Goal: Information Seeking & Learning: Learn about a topic

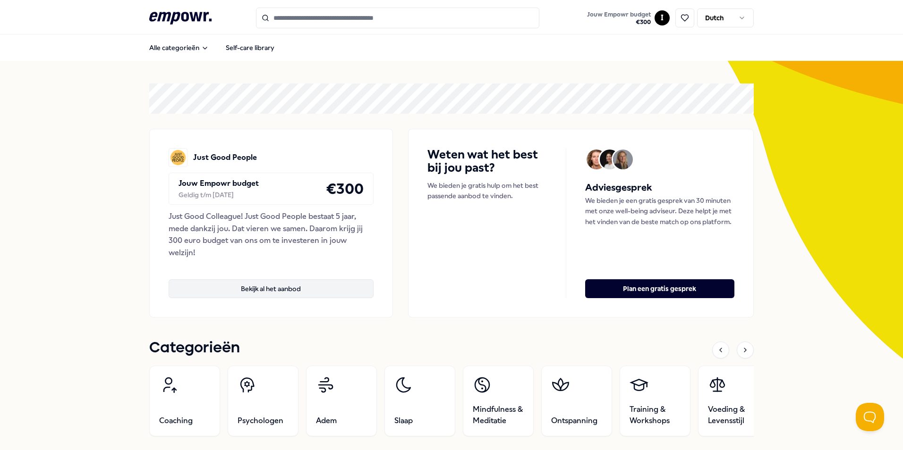
click at [262, 293] on button "Bekijk al het aanbod" at bounding box center [271, 288] width 205 height 19
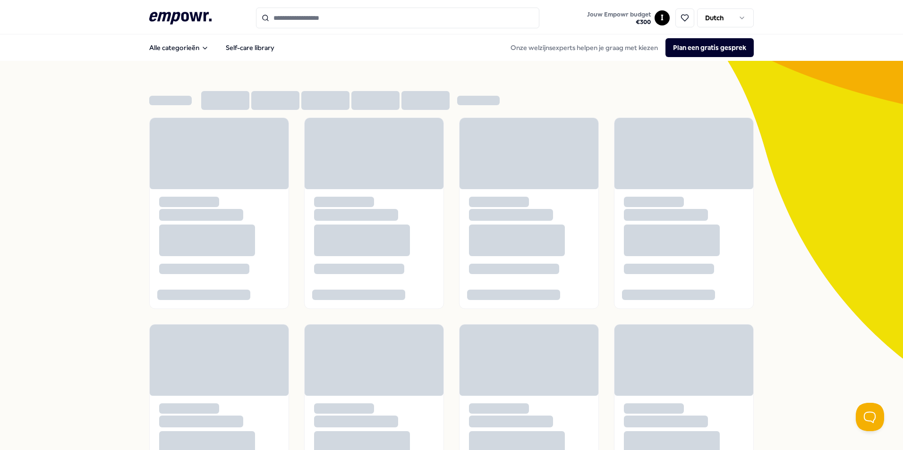
click at [295, 15] on input "Search for products, categories or subcategories" at bounding box center [397, 18] width 283 height 21
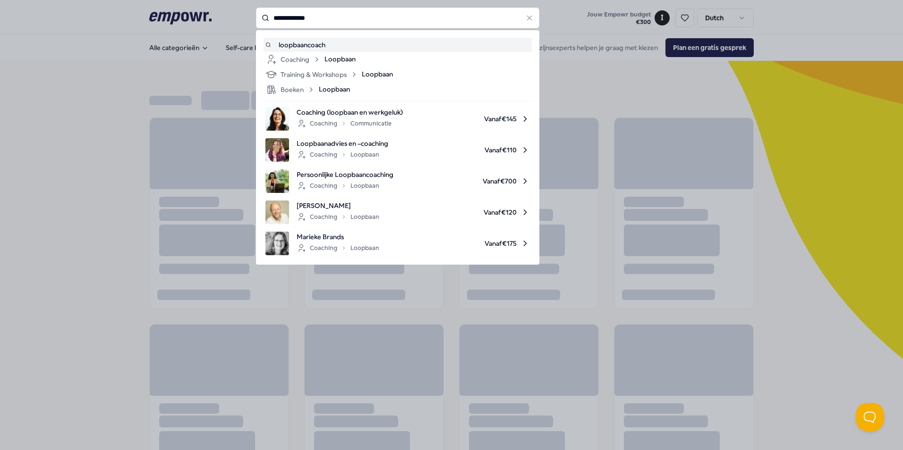
type input "**********"
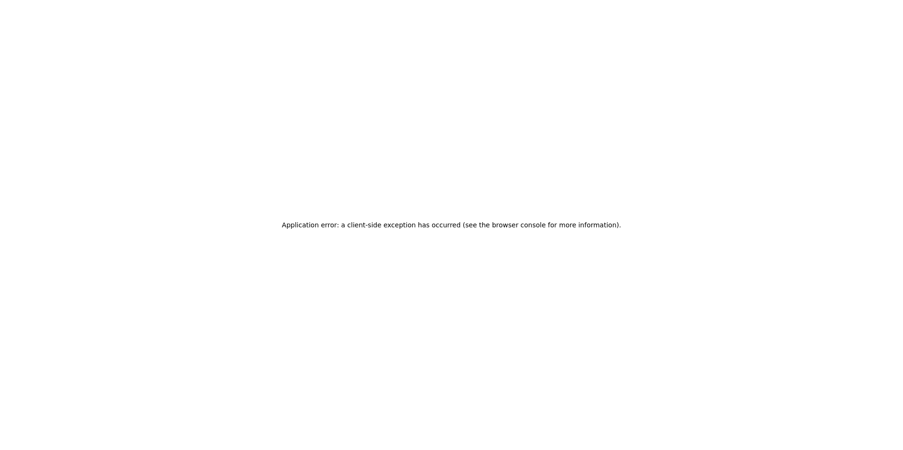
click at [334, 373] on div "Application error: a client-side exception has occurred (see the browser consol…" at bounding box center [451, 225] width 903 height 450
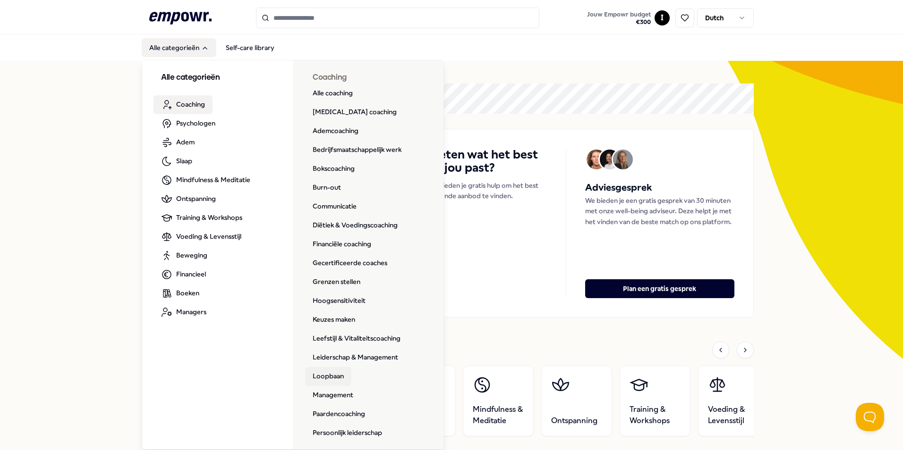
click at [323, 373] on link "Loopbaan" at bounding box center [328, 376] width 46 height 19
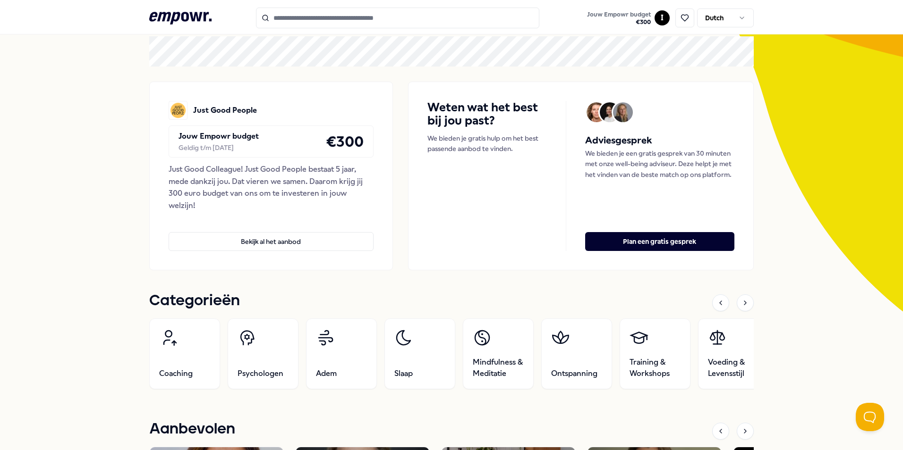
scroll to position [94, 0]
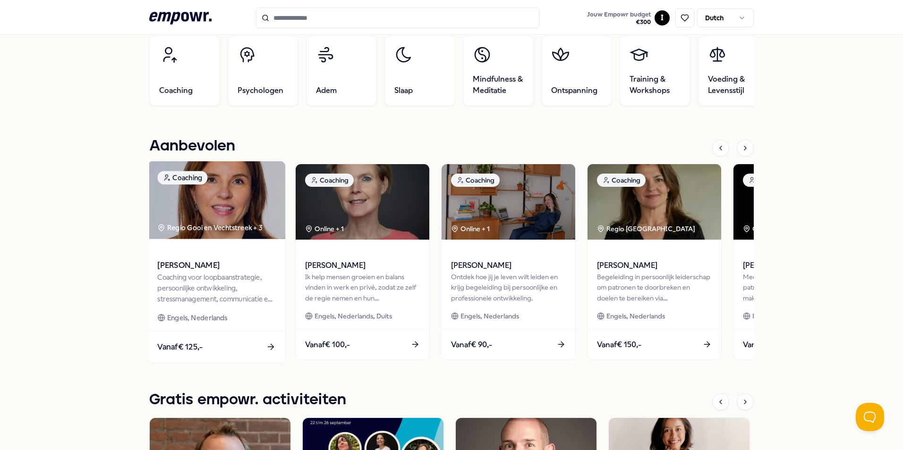
click at [215, 342] on div "Vanaf € 125,-" at bounding box center [216, 347] width 137 height 31
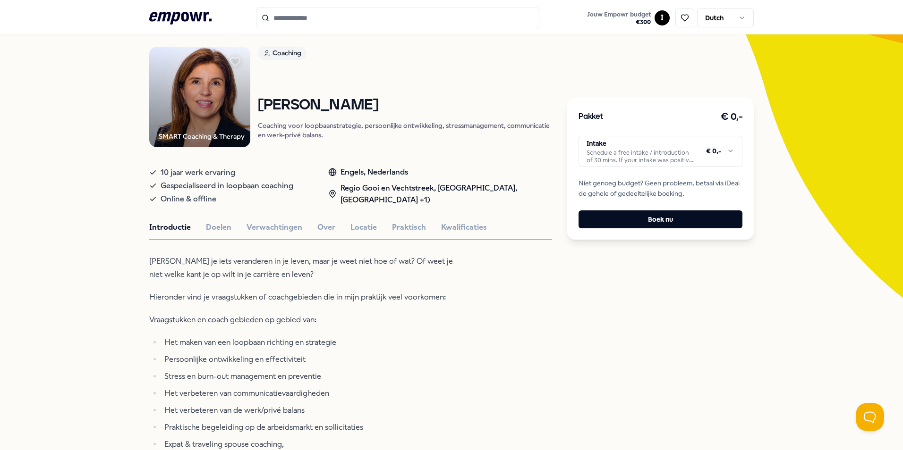
click at [718, 140] on html ".empowr-logo_svg__cls-1{fill:#03032f} Jouw Empowr budget € 300 I Dutch Alle cat…" at bounding box center [451, 225] width 903 height 450
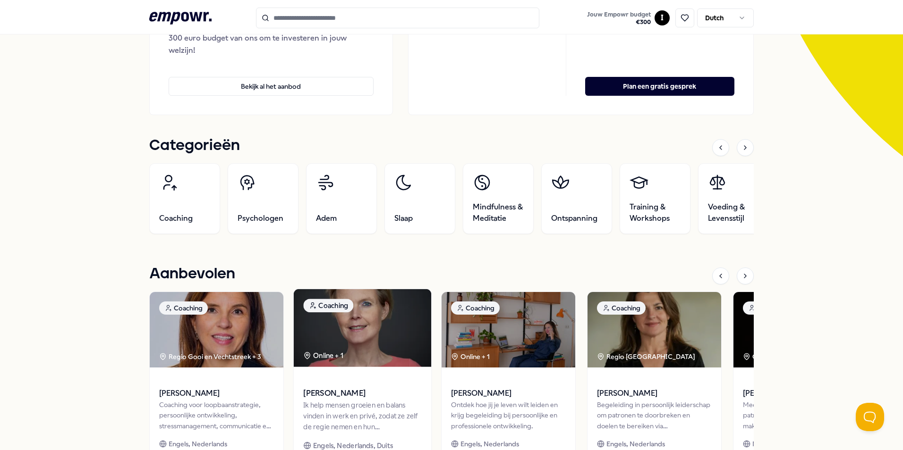
click at [365, 350] on img at bounding box center [362, 328] width 137 height 78
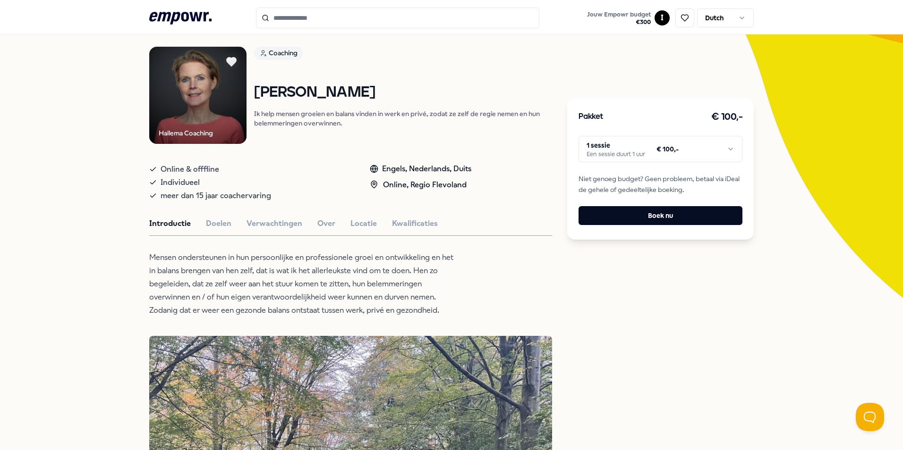
click at [675, 150] on html ".empowr-logo_svg__cls-1{fill:#03032f} Jouw Empowr budget € 300 I Dutch Alle cat…" at bounding box center [451, 225] width 903 height 450
click at [704, 348] on html ".empowr-logo_svg__cls-1{fill:#03032f} Jouw Empowr budget € 300 I Dutch Alle cat…" at bounding box center [451, 225] width 903 height 450
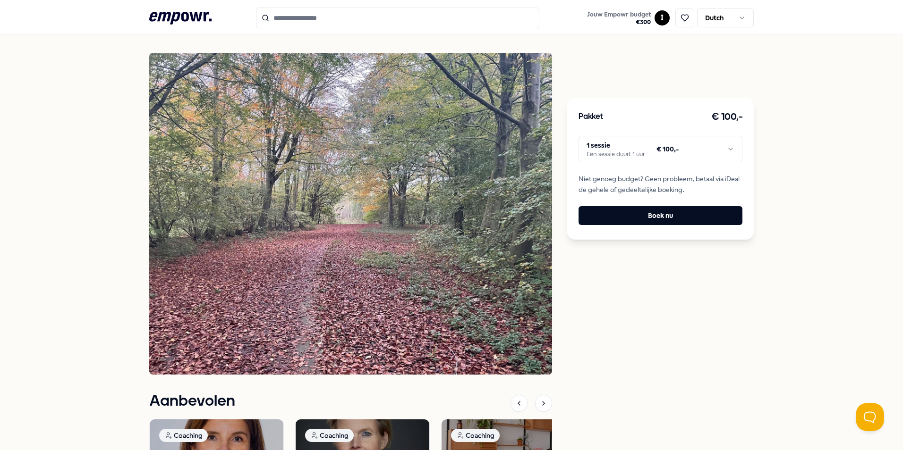
scroll to position [584, 0]
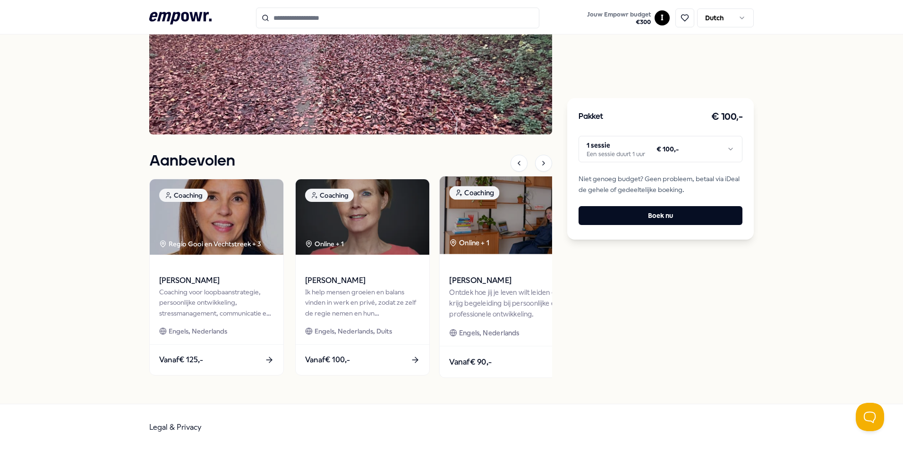
click at [490, 284] on span "[PERSON_NAME]" at bounding box center [508, 281] width 118 height 12
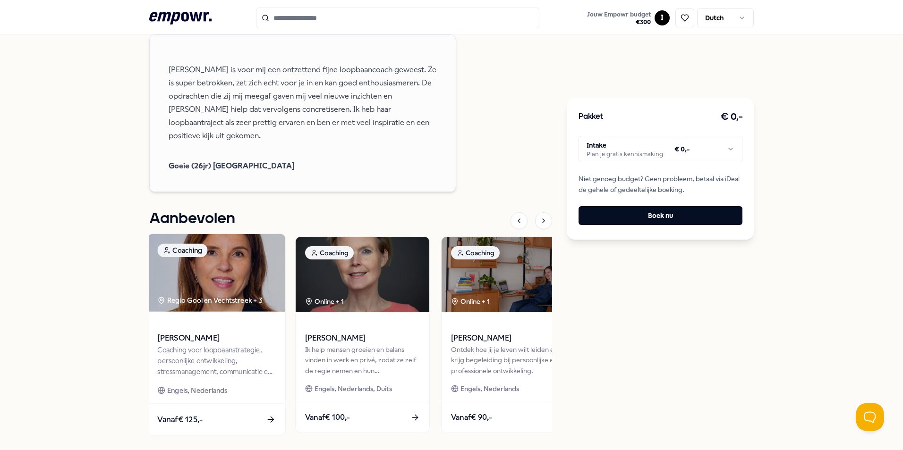
scroll to position [958, 0]
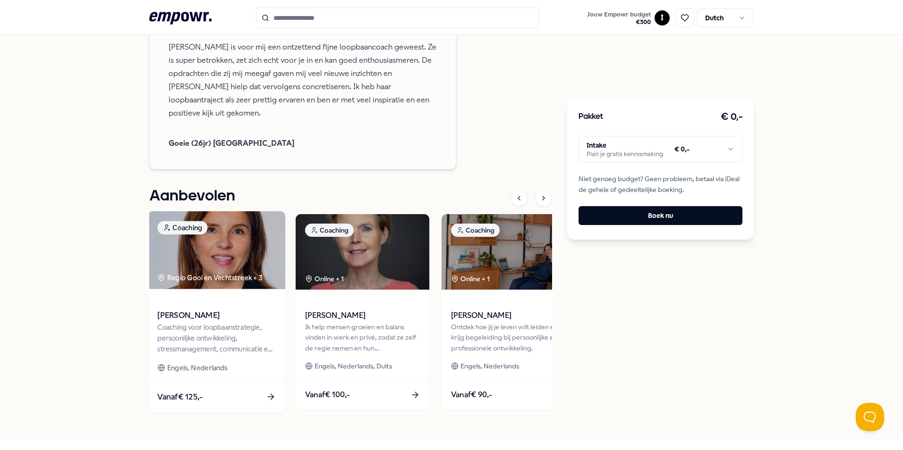
click at [219, 311] on span "[PERSON_NAME]" at bounding box center [216, 316] width 118 height 12
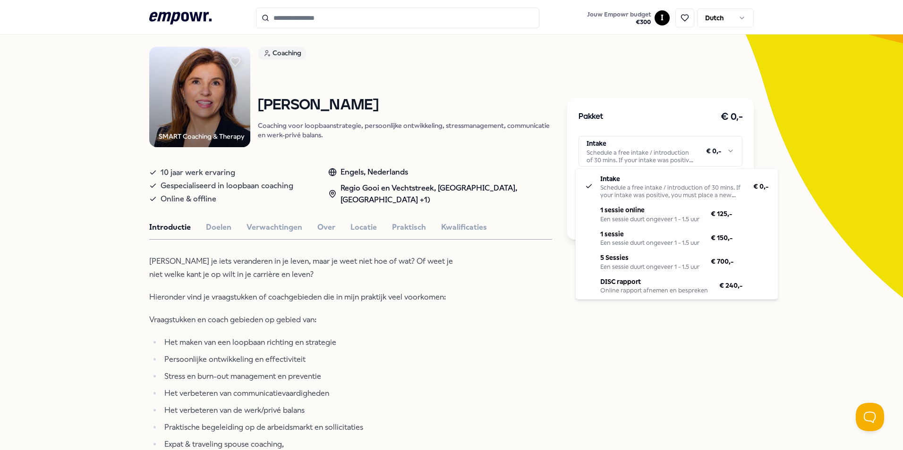
click at [655, 156] on html ".empowr-logo_svg__cls-1{fill:#03032f} Jouw Empowr budget € 300 I Dutch Alle cat…" at bounding box center [451, 225] width 903 height 450
click at [415, 372] on html ".empowr-logo_svg__cls-1{fill:#03032f} Jouw Empowr budget € 300 I Dutch Alle cat…" at bounding box center [451, 225] width 903 height 450
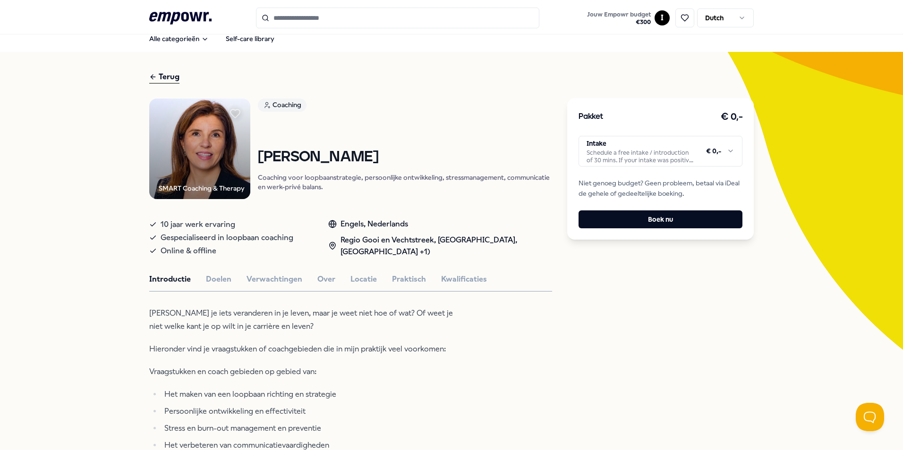
scroll to position [0, 0]
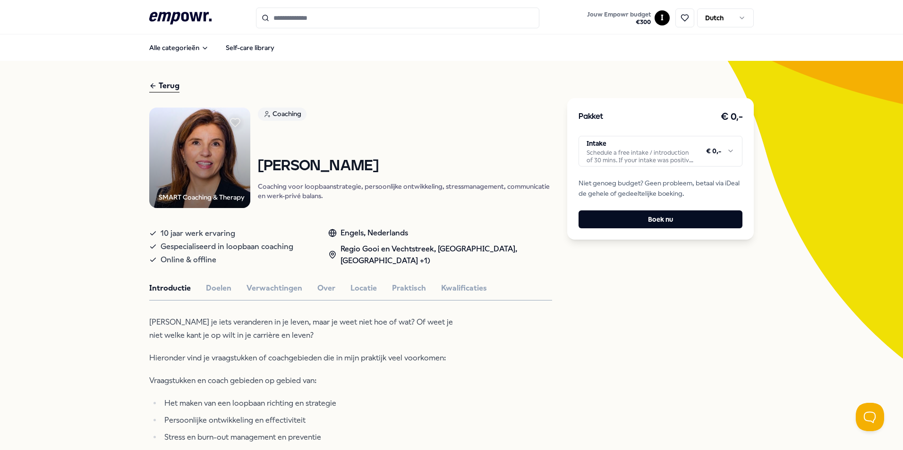
click at [679, 154] on html ".empowr-logo_svg__cls-1{fill:#03032f} Jouw Empowr budget € 300 I Dutch Alle cat…" at bounding box center [451, 225] width 903 height 450
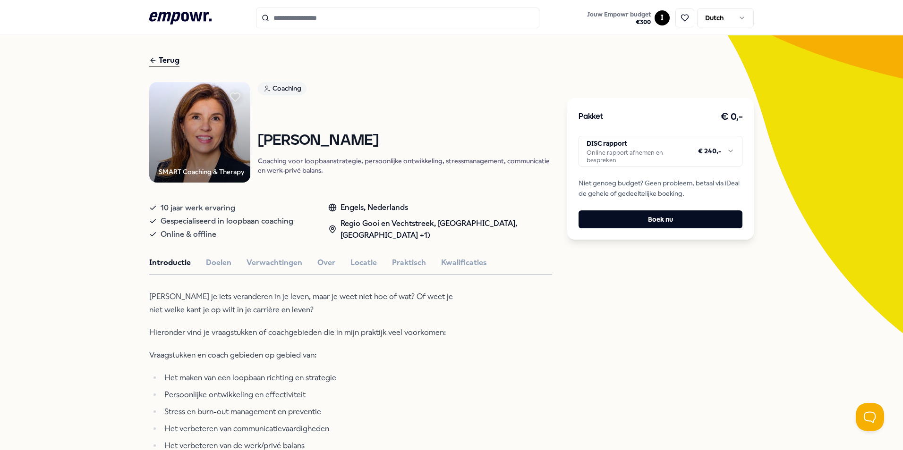
scroll to position [47, 0]
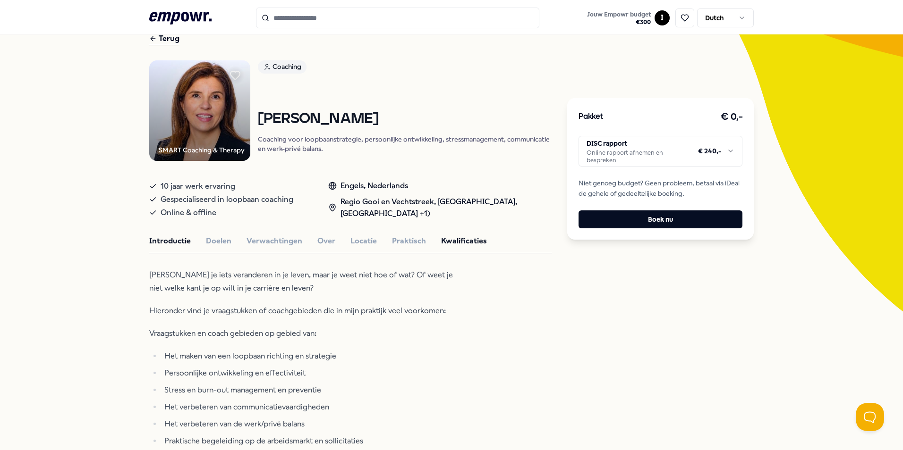
click at [455, 245] on button "Kwalificaties" at bounding box center [464, 241] width 46 height 12
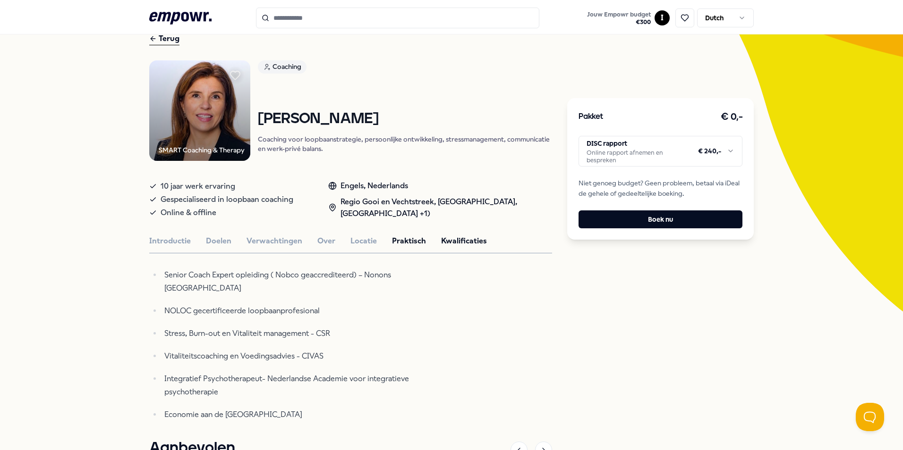
click at [405, 240] on button "Praktisch" at bounding box center [409, 241] width 34 height 12
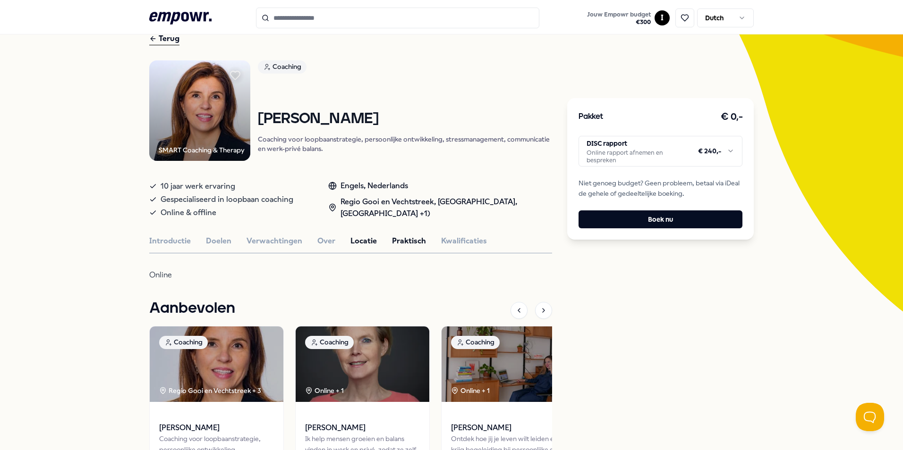
click at [354, 240] on button "Locatie" at bounding box center [363, 241] width 26 height 12
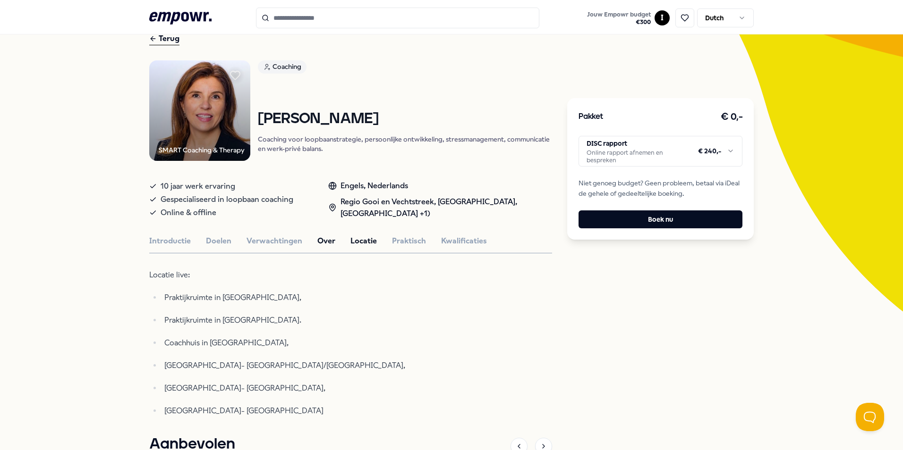
click at [327, 240] on button "Over" at bounding box center [326, 241] width 18 height 12
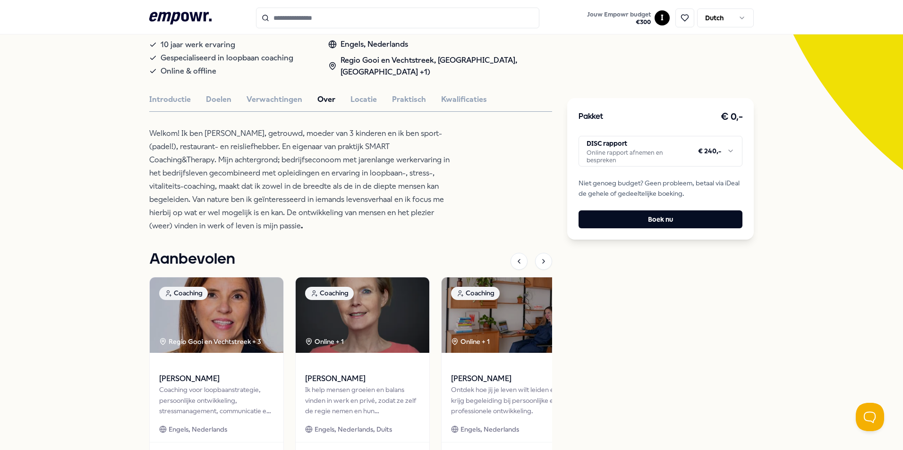
scroll to position [94, 0]
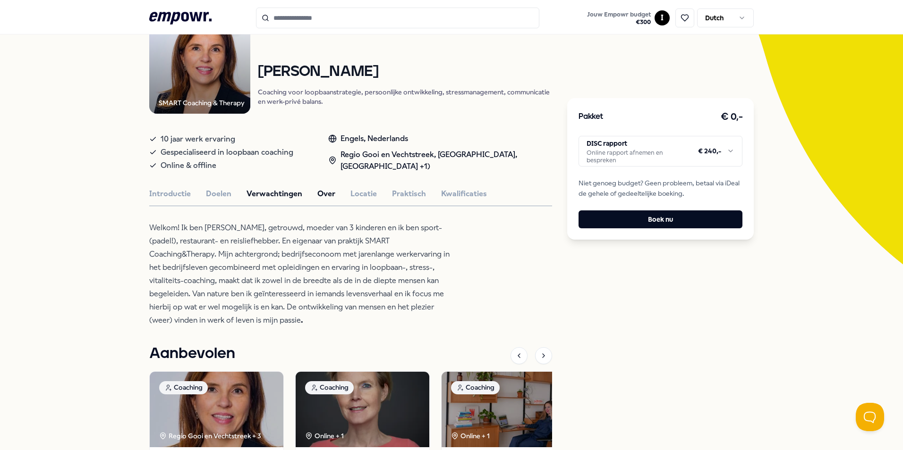
click at [254, 189] on button "Verwachtingen" at bounding box center [274, 194] width 56 height 12
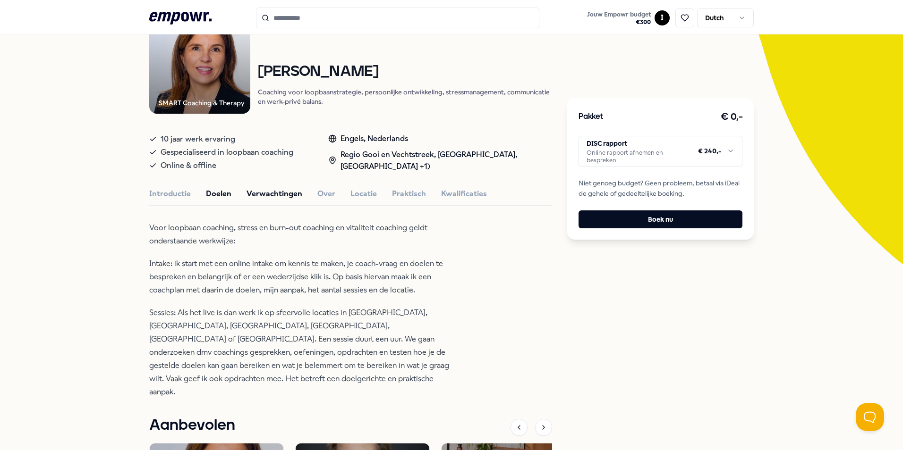
click at [221, 192] on button "Doelen" at bounding box center [218, 194] width 25 height 12
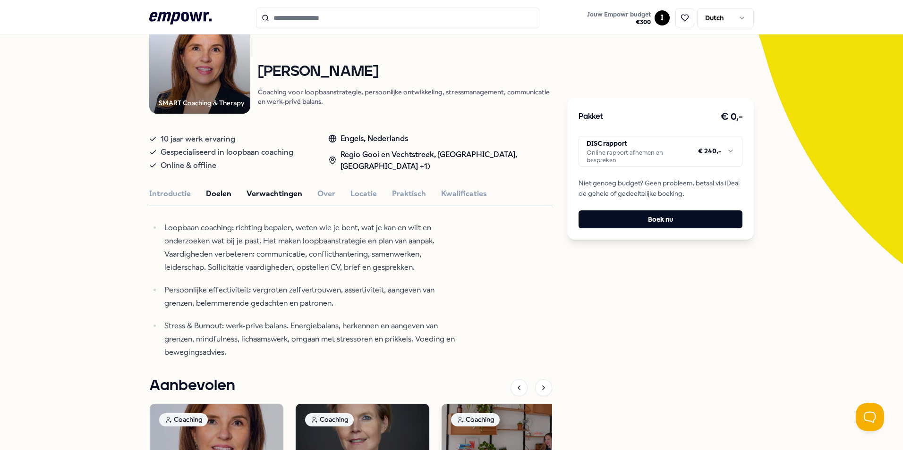
click at [281, 190] on button "Verwachtingen" at bounding box center [274, 194] width 56 height 12
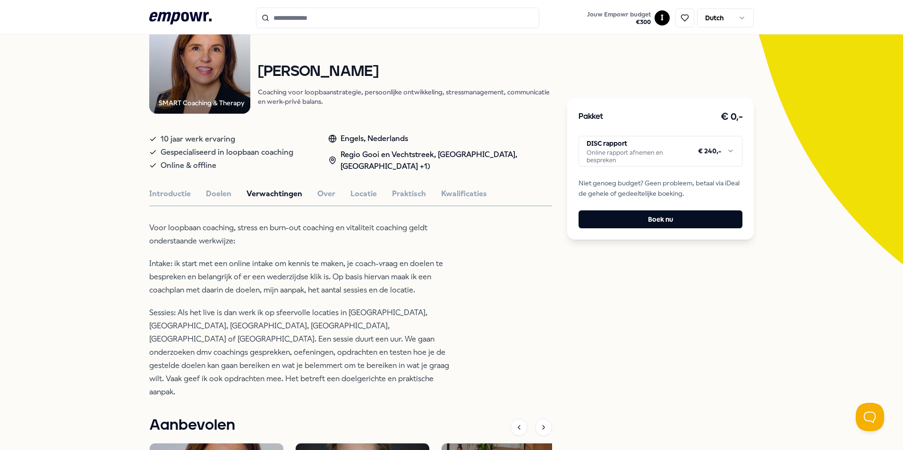
scroll to position [0, 0]
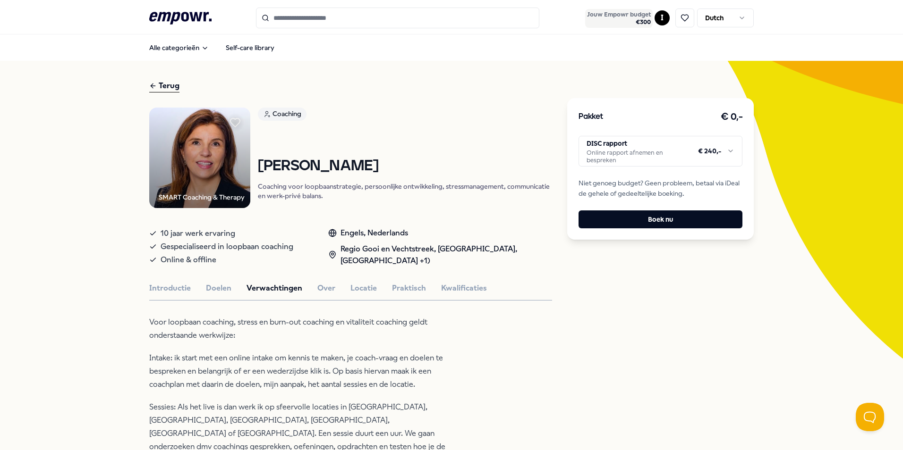
click at [639, 20] on span "€ 300" at bounding box center [619, 22] width 64 height 8
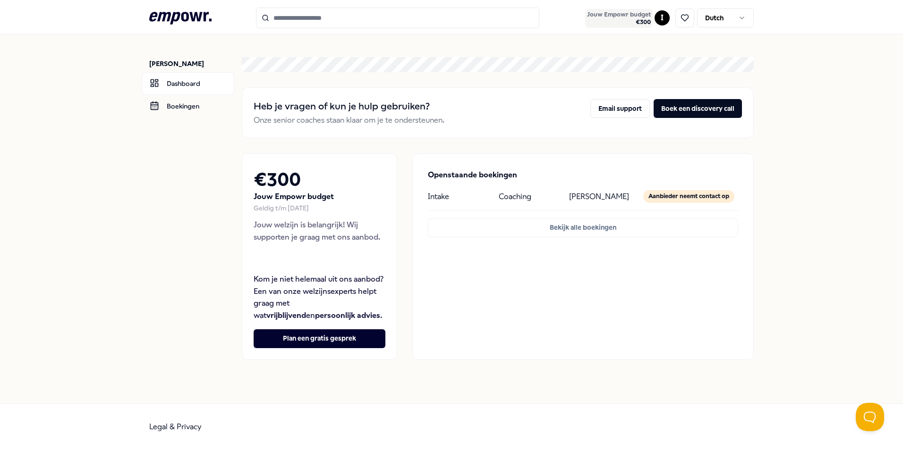
click at [635, 18] on span "€ 300" at bounding box center [619, 22] width 64 height 8
click at [198, 18] on icon at bounding box center [180, 18] width 62 height 12
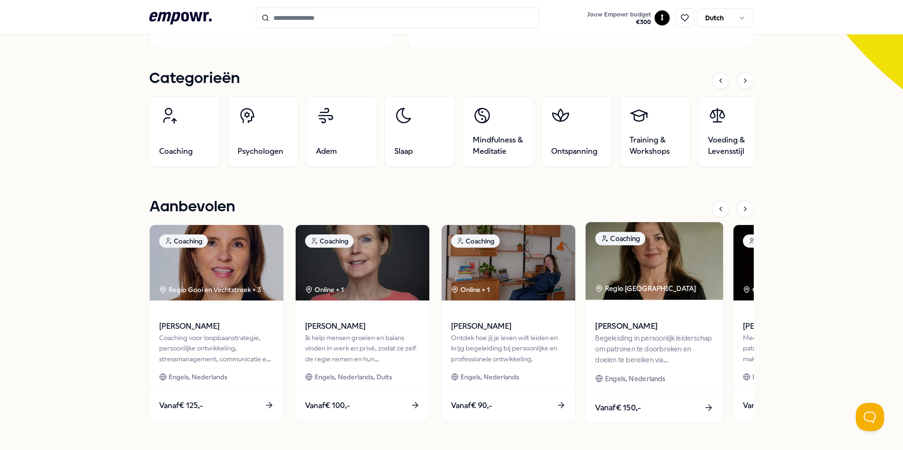
scroll to position [283, 0]
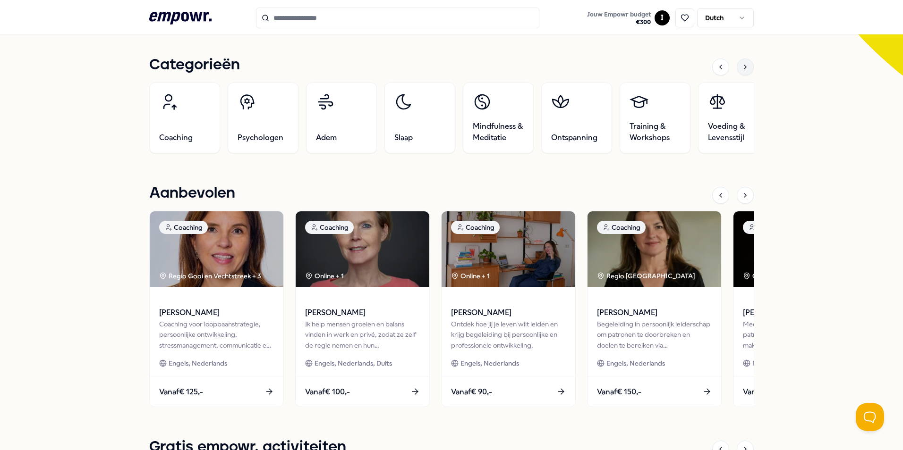
click at [746, 62] on div at bounding box center [744, 67] width 17 height 17
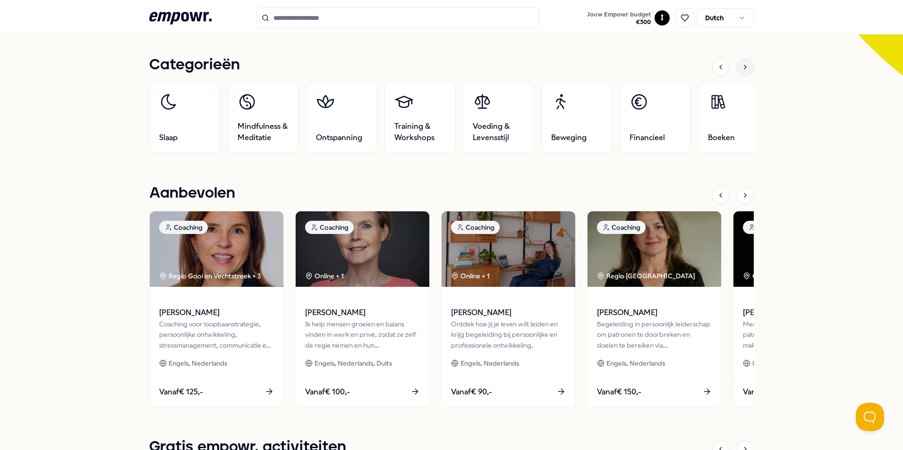
click at [746, 62] on div at bounding box center [744, 67] width 17 height 17
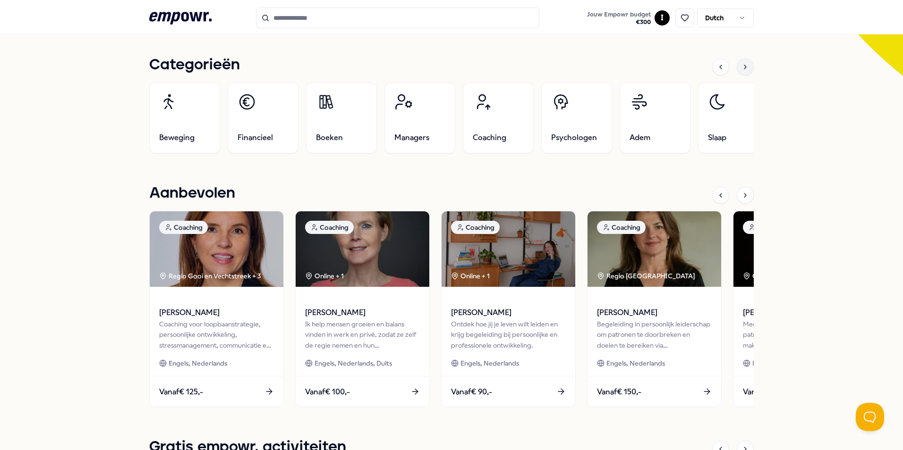
click at [746, 62] on div at bounding box center [744, 67] width 17 height 17
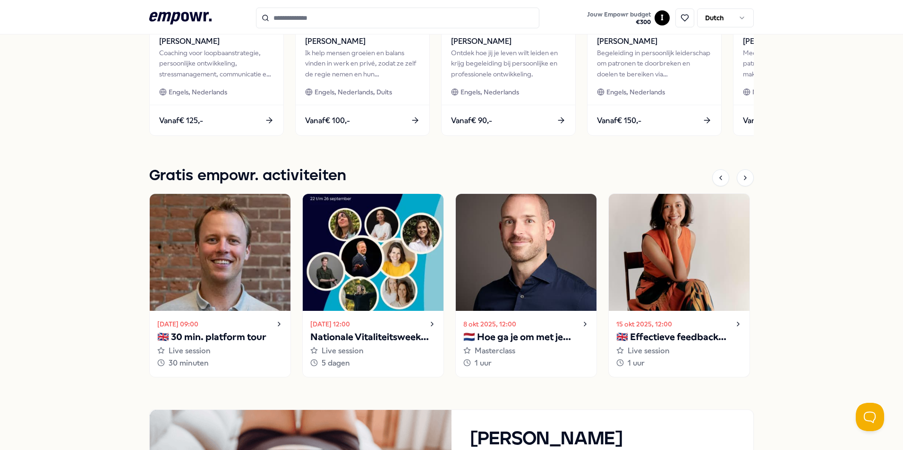
scroll to position [566, 0]
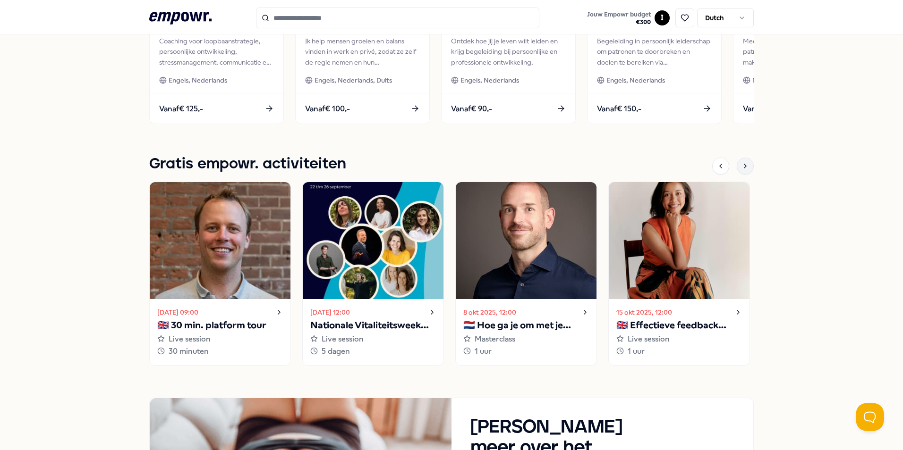
click at [743, 164] on icon at bounding box center [745, 166] width 8 height 8
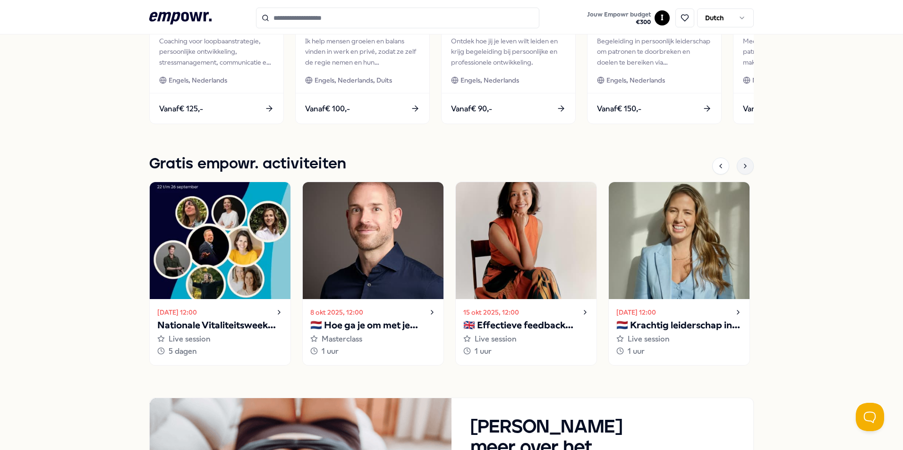
click at [742, 164] on icon at bounding box center [745, 166] width 8 height 8
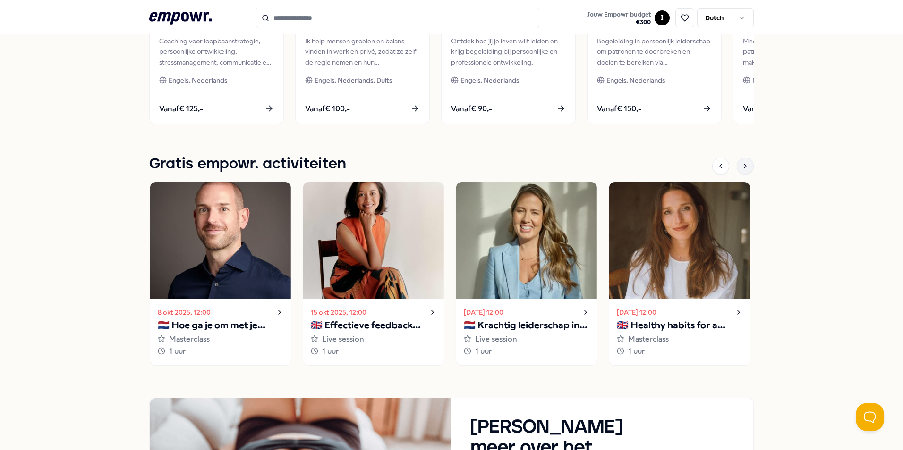
click at [742, 164] on icon at bounding box center [745, 166] width 8 height 8
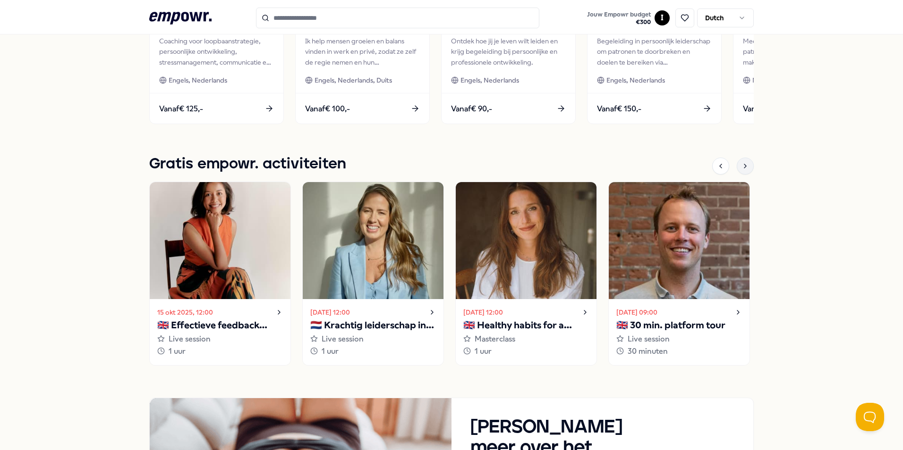
click at [742, 164] on icon at bounding box center [745, 166] width 8 height 8
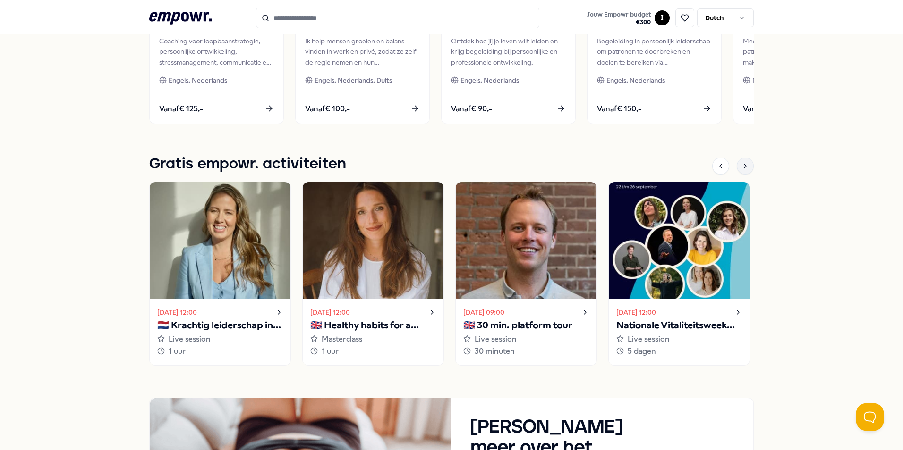
click at [742, 164] on icon at bounding box center [745, 166] width 8 height 8
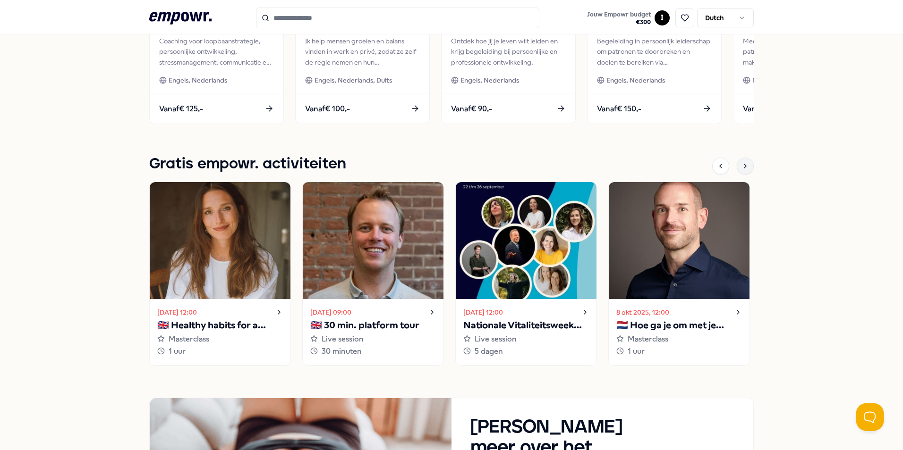
click at [742, 164] on icon at bounding box center [745, 166] width 8 height 8
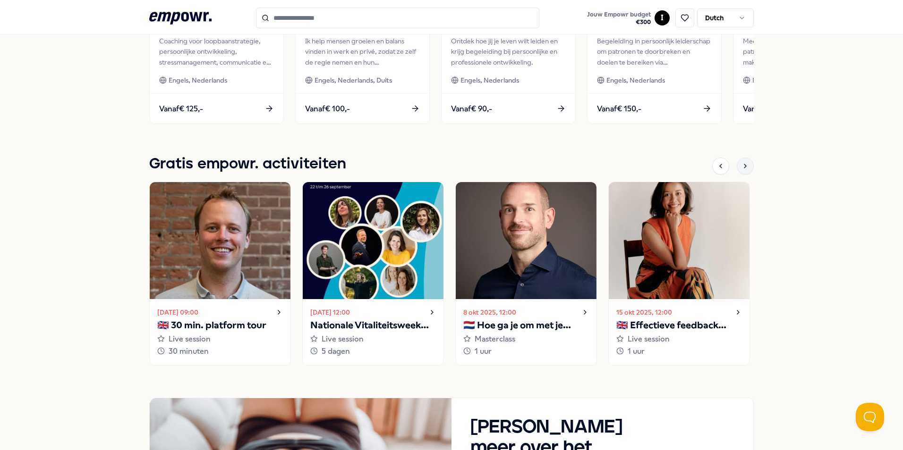
click at [742, 164] on icon at bounding box center [745, 166] width 8 height 8
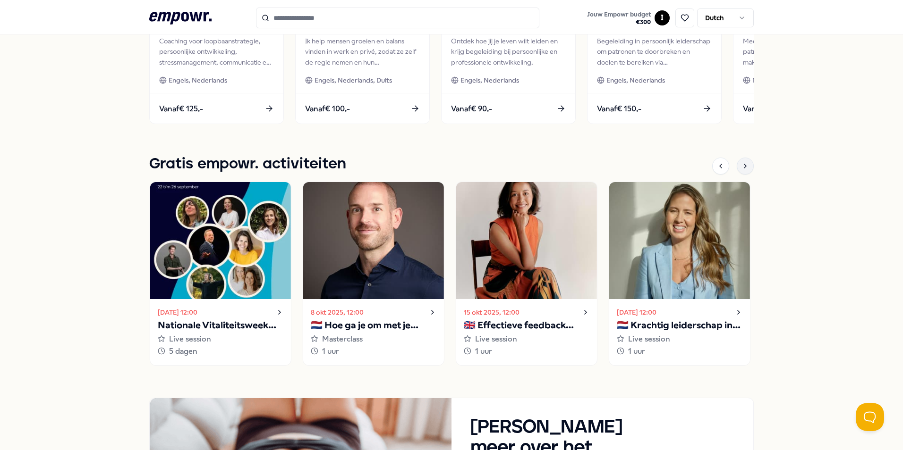
click at [742, 164] on icon at bounding box center [745, 166] width 8 height 8
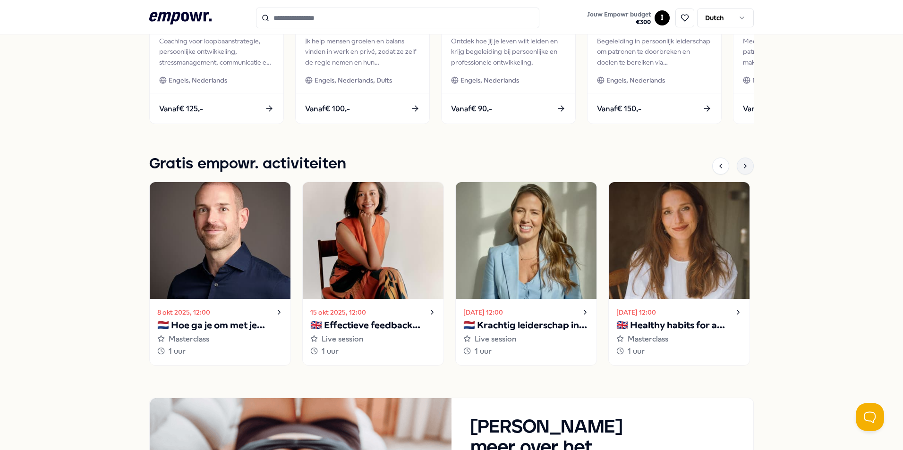
click at [742, 164] on icon at bounding box center [745, 166] width 8 height 8
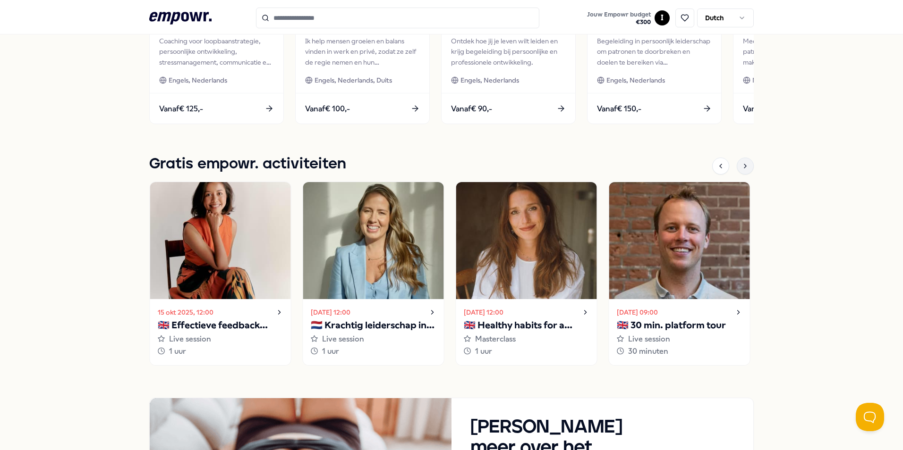
click at [742, 164] on icon at bounding box center [745, 166] width 8 height 8
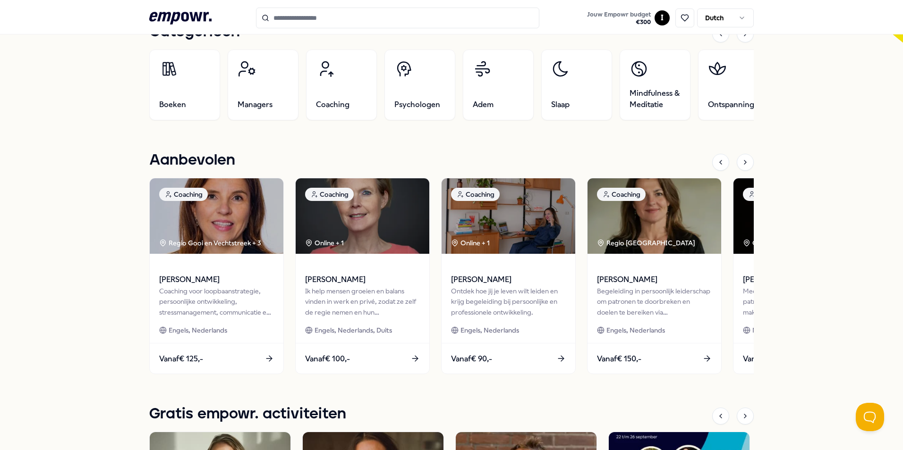
scroll to position [319, 0]
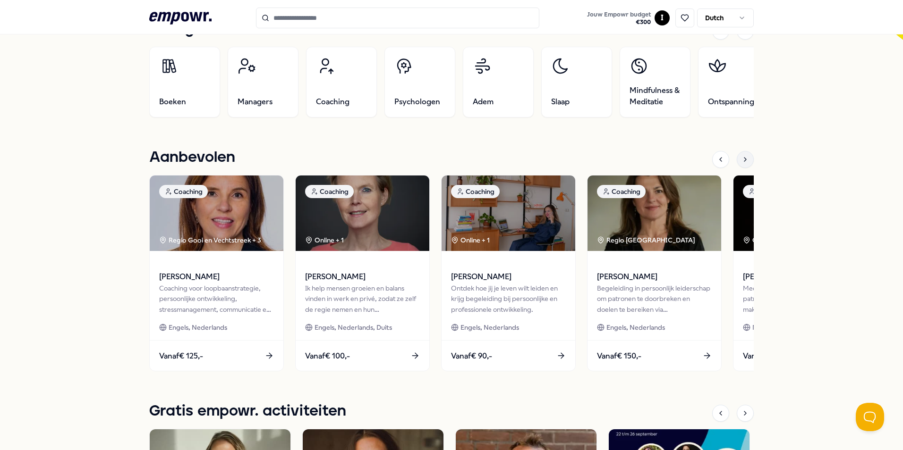
click at [743, 162] on icon at bounding box center [745, 160] width 8 height 8
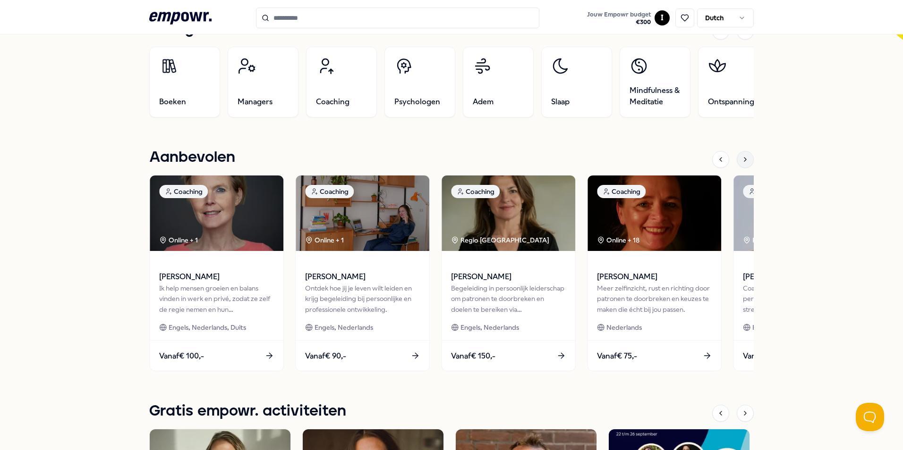
click at [743, 162] on icon at bounding box center [745, 160] width 8 height 8
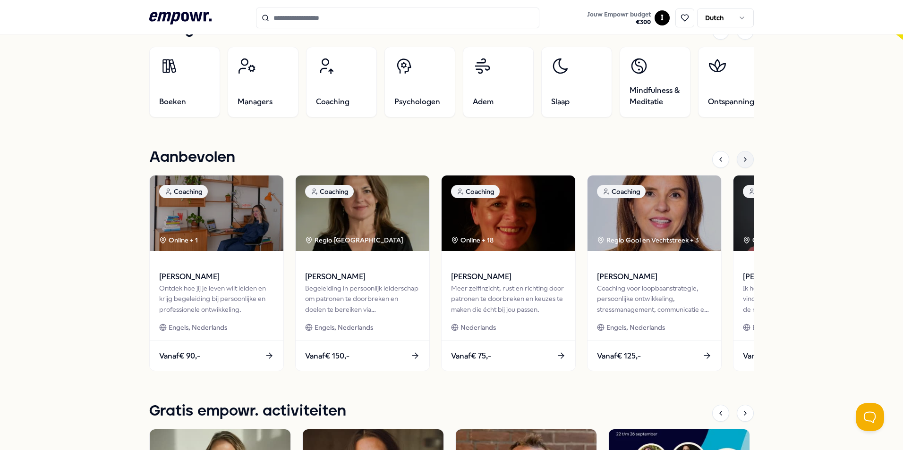
click at [743, 162] on icon at bounding box center [745, 160] width 8 height 8
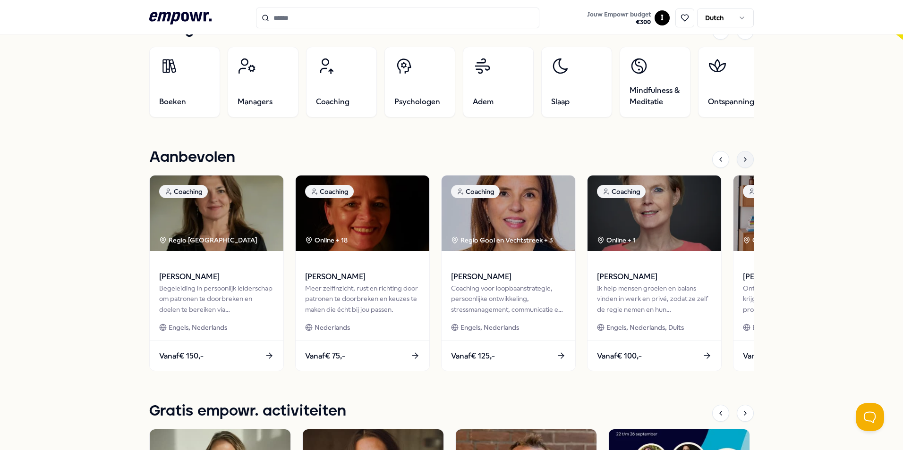
click at [743, 162] on icon at bounding box center [745, 160] width 8 height 8
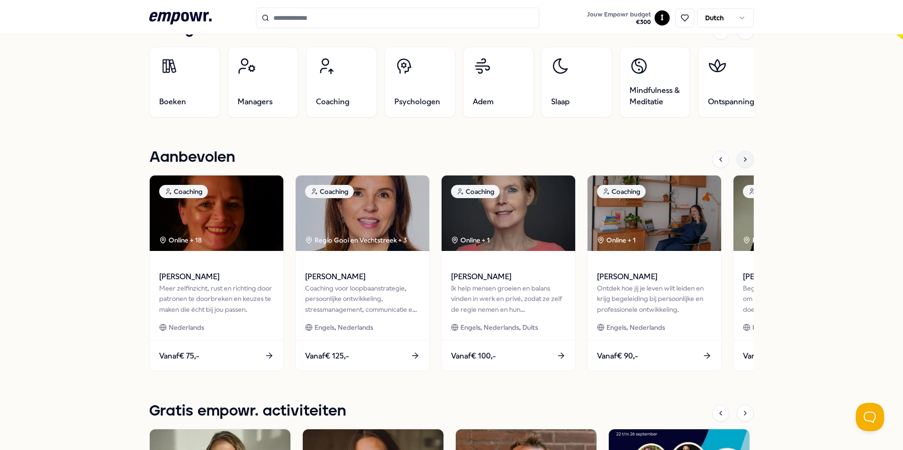
click at [743, 162] on icon at bounding box center [745, 160] width 8 height 8
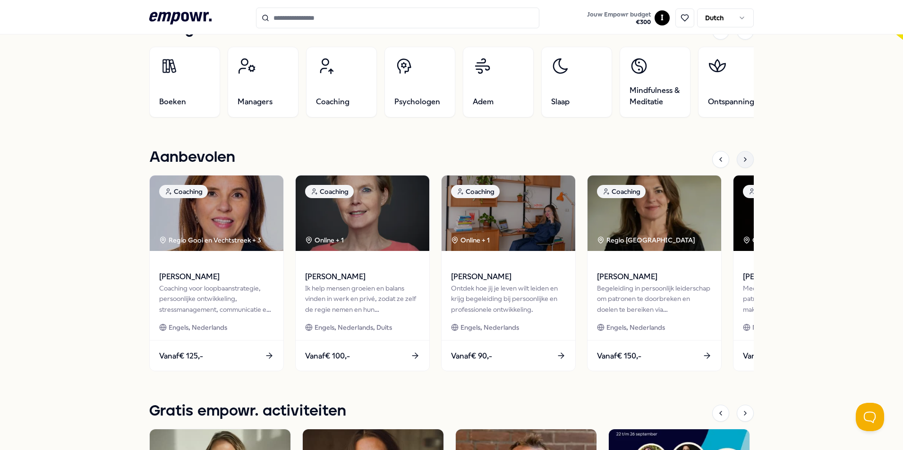
click at [743, 162] on icon at bounding box center [745, 160] width 8 height 8
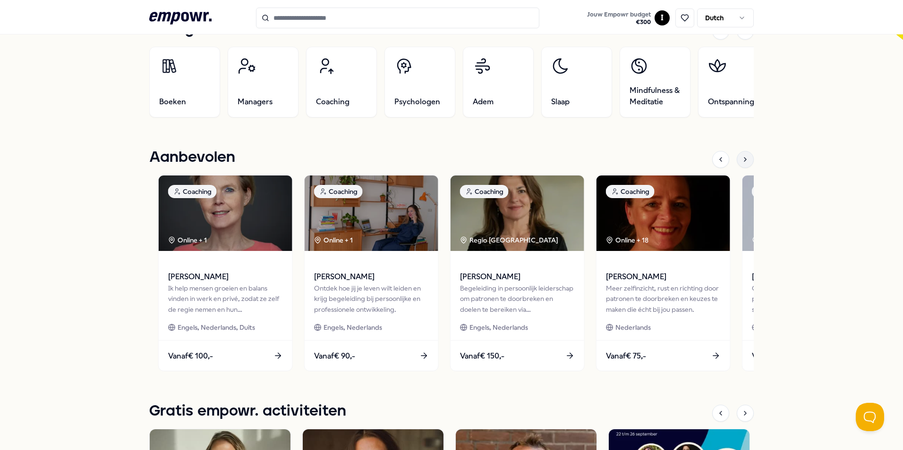
click at [743, 162] on icon at bounding box center [745, 160] width 8 height 8
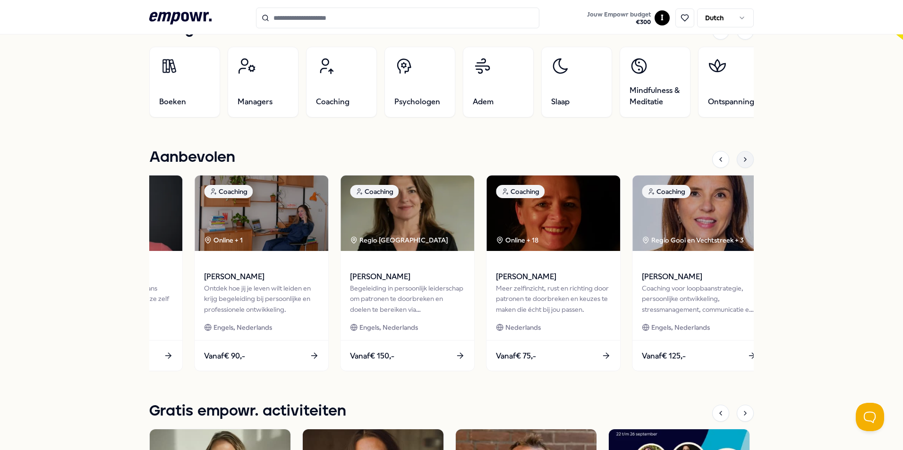
click at [743, 162] on icon at bounding box center [745, 160] width 8 height 8
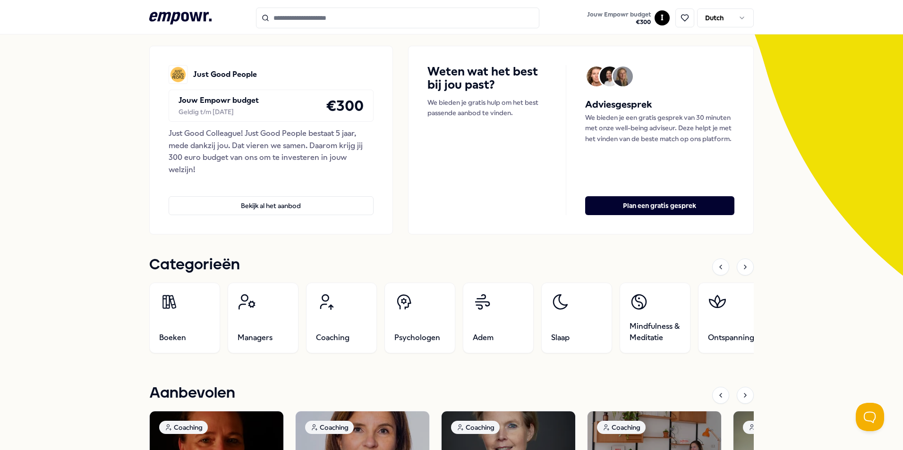
scroll to position [0, 0]
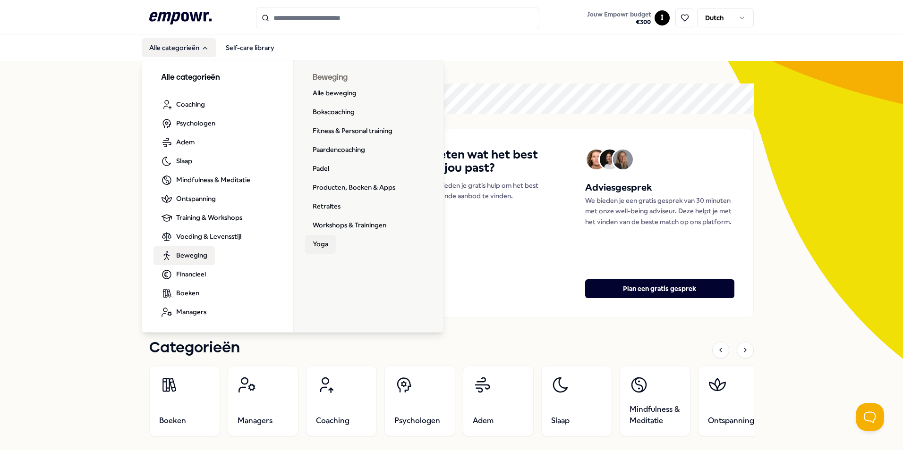
click at [316, 243] on link "Yoga" at bounding box center [320, 244] width 31 height 19
click at [310, 243] on link "Yoga" at bounding box center [320, 244] width 31 height 19
